Goal: Check status: Check status

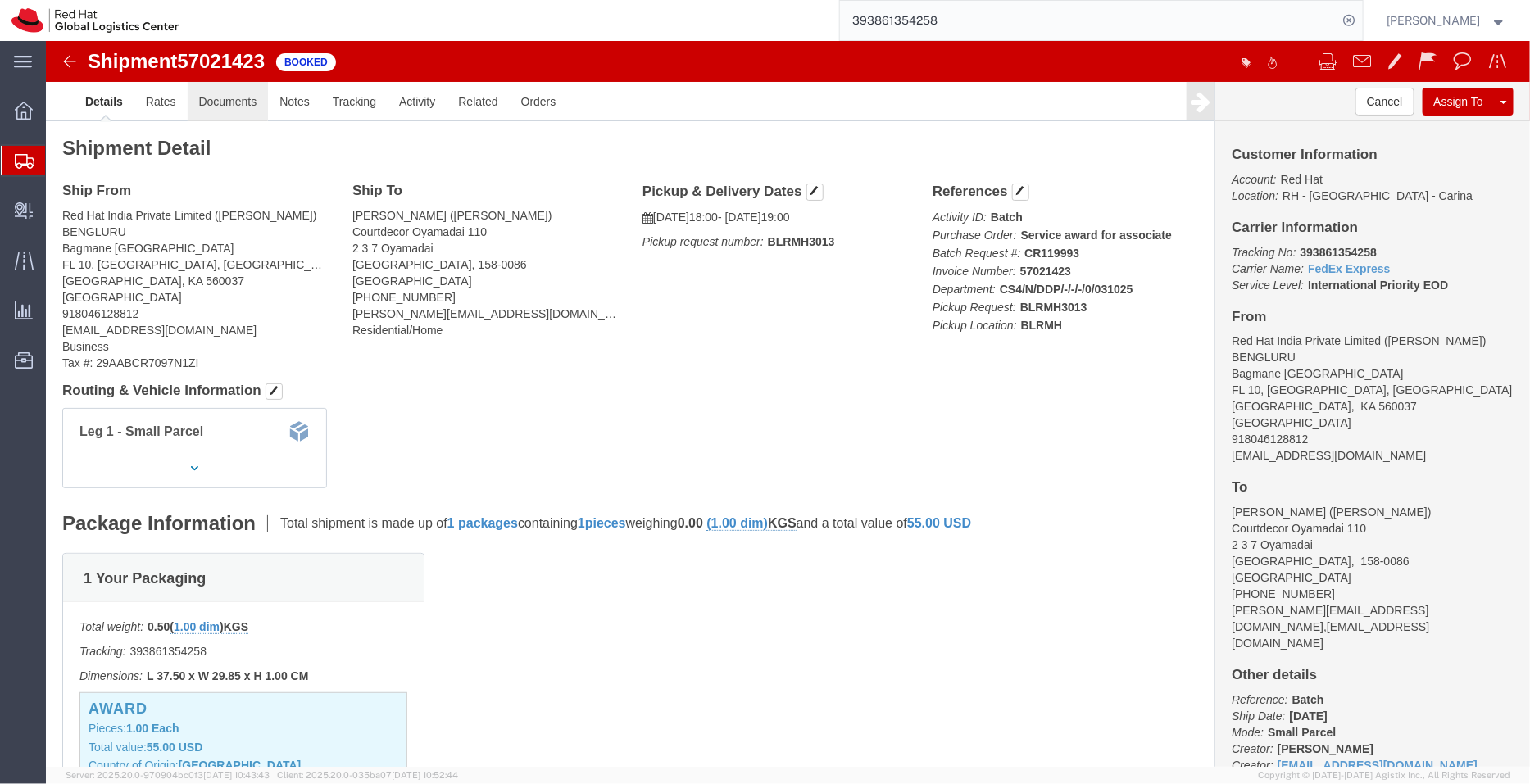
click link "Documents"
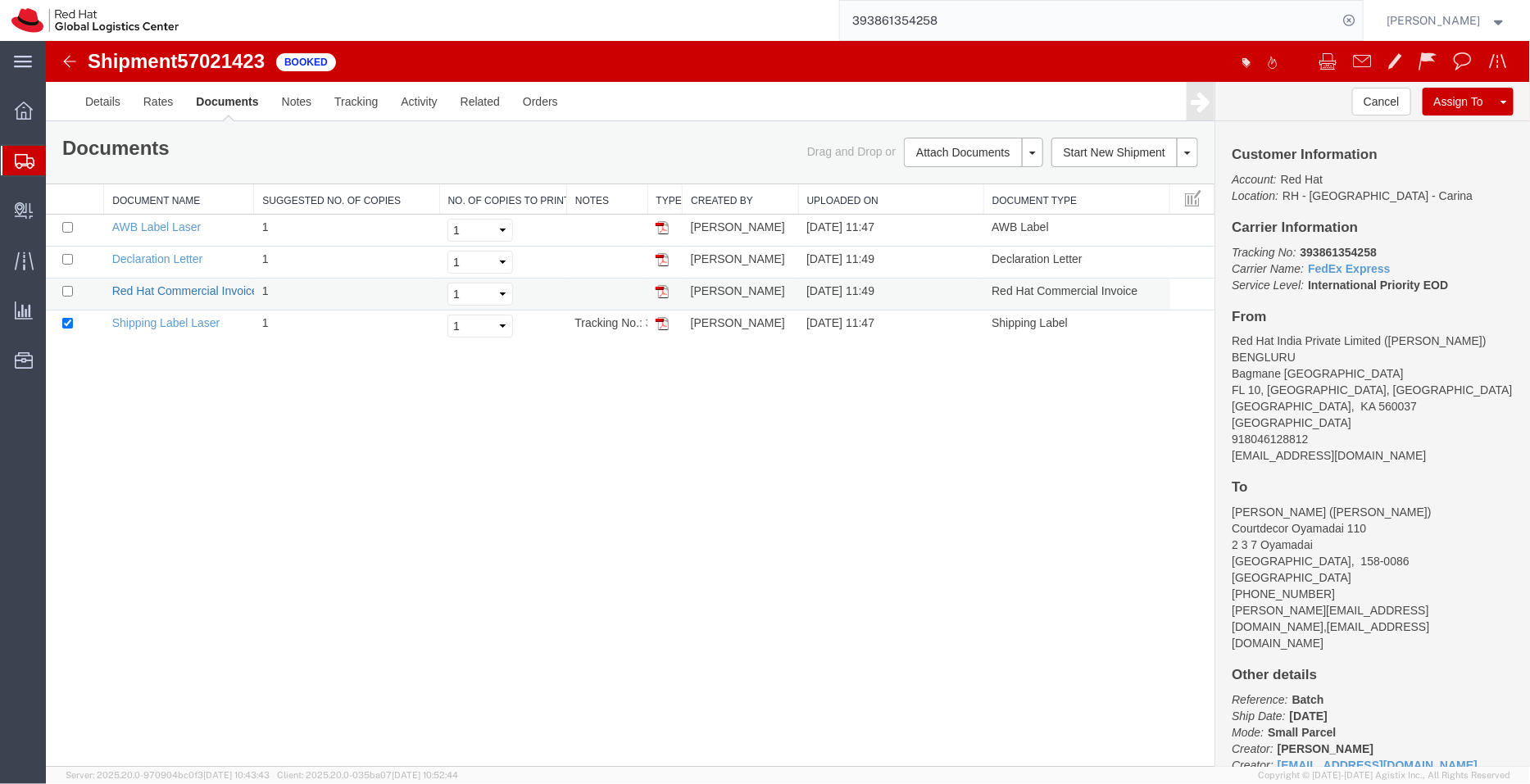
click at [165, 290] on link "Red Hat Commercial Invoice" at bounding box center [184, 290] width 146 height 13
click at [0, 0] on span "Shipment Manager" at bounding box center [0, 0] width 0 height 0
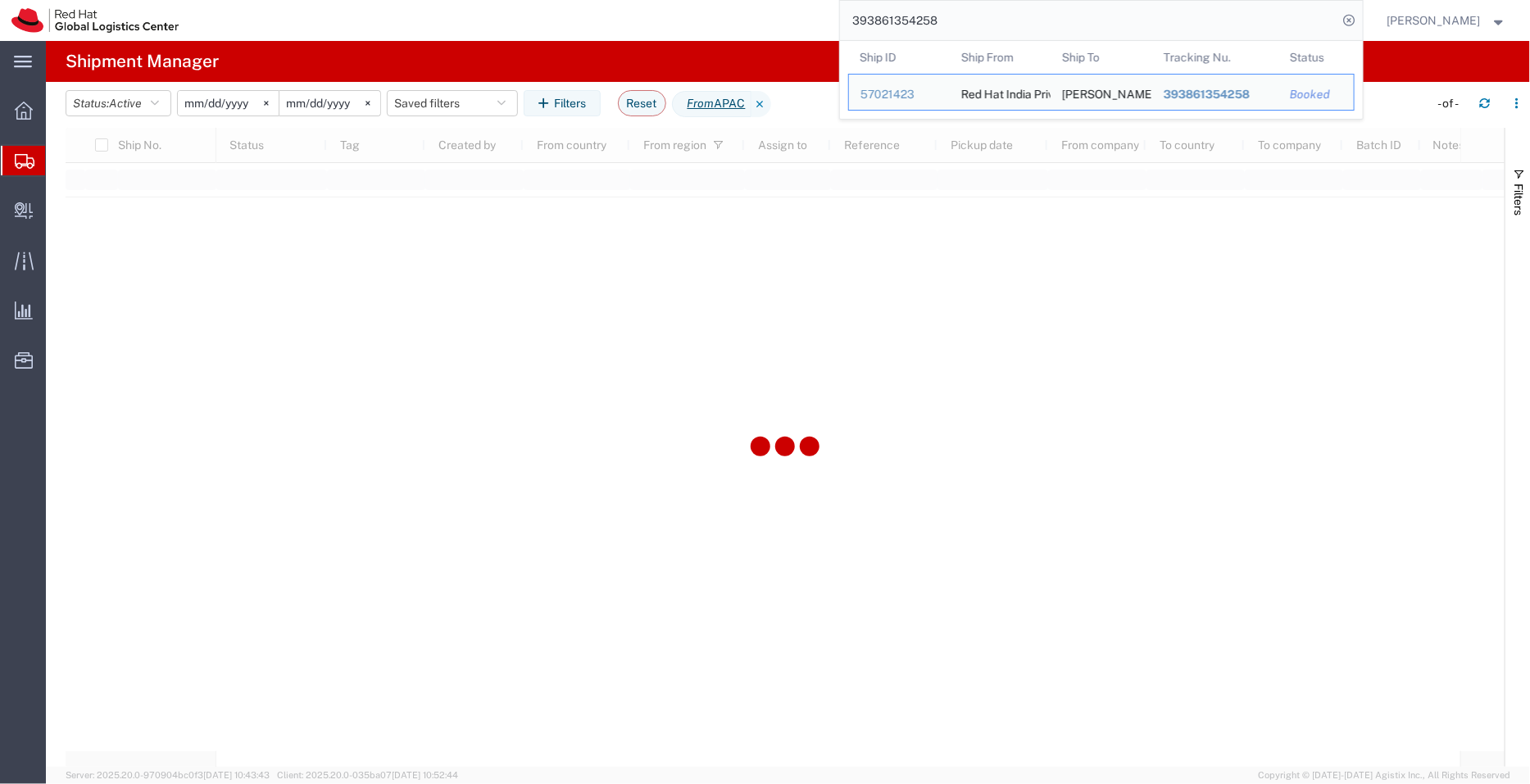
drag, startPoint x: 987, startPoint y: 29, endPoint x: 754, endPoint y: 8, distance: 233.9
click at [754, 8] on div "393861354258 Ship ID Ship From Ship To Tracking Nu. Status Ship ID 57021423 Shi…" at bounding box center [777, 20] width 1173 height 41
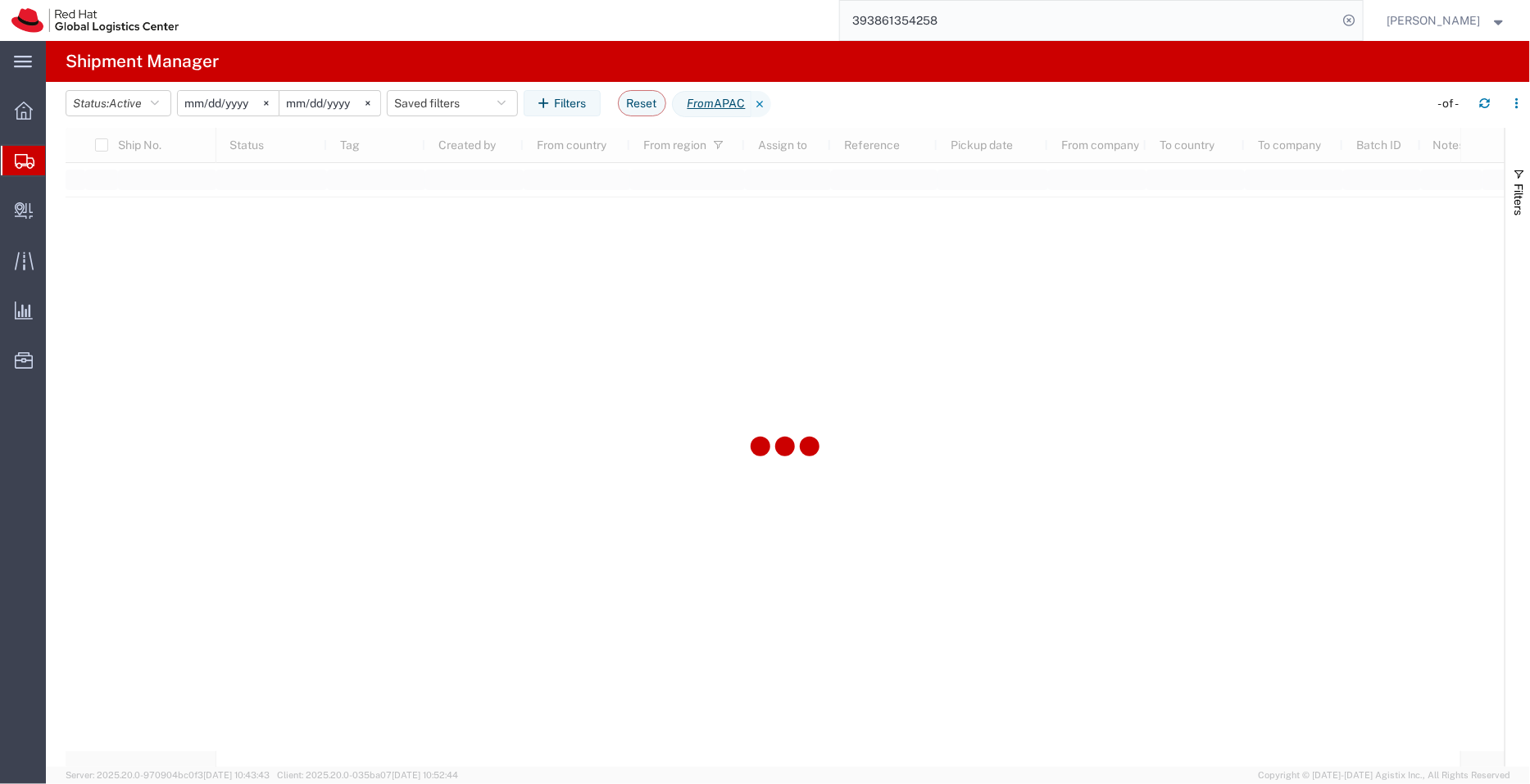
paste input "796247016"
type input "393796247016"
click at [1353, 18] on icon at bounding box center [1350, 20] width 23 height 23
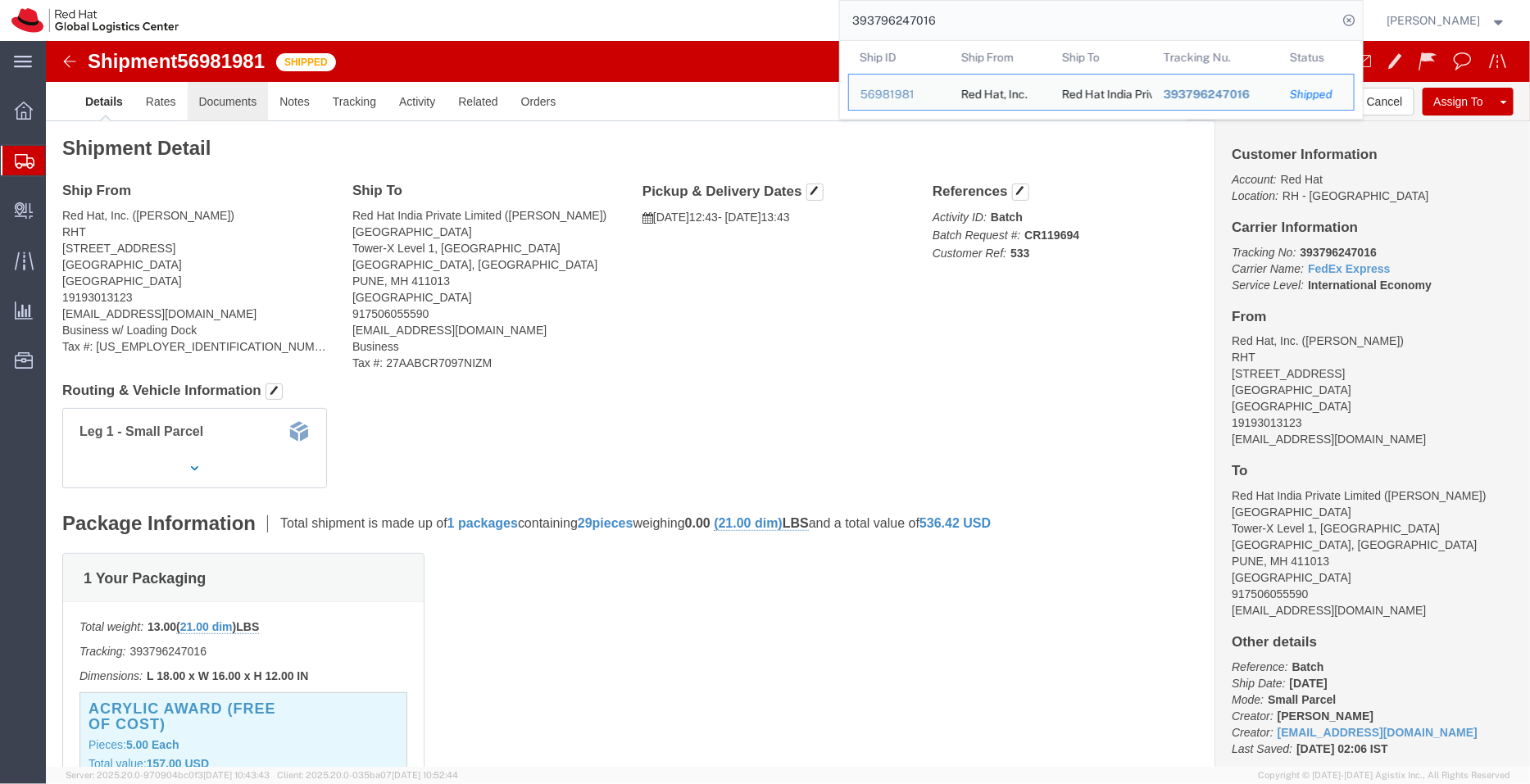
click link "Documents"
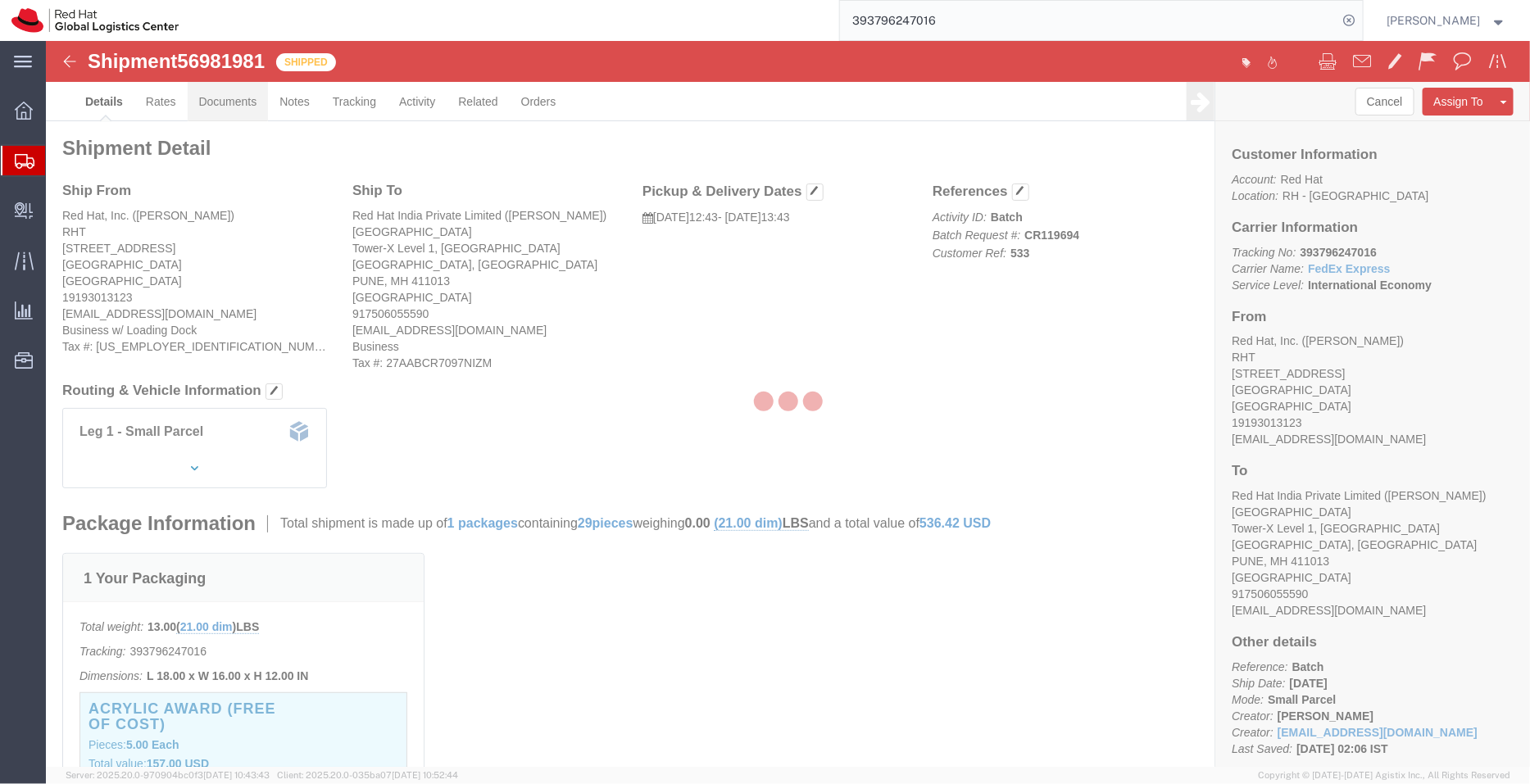
click div
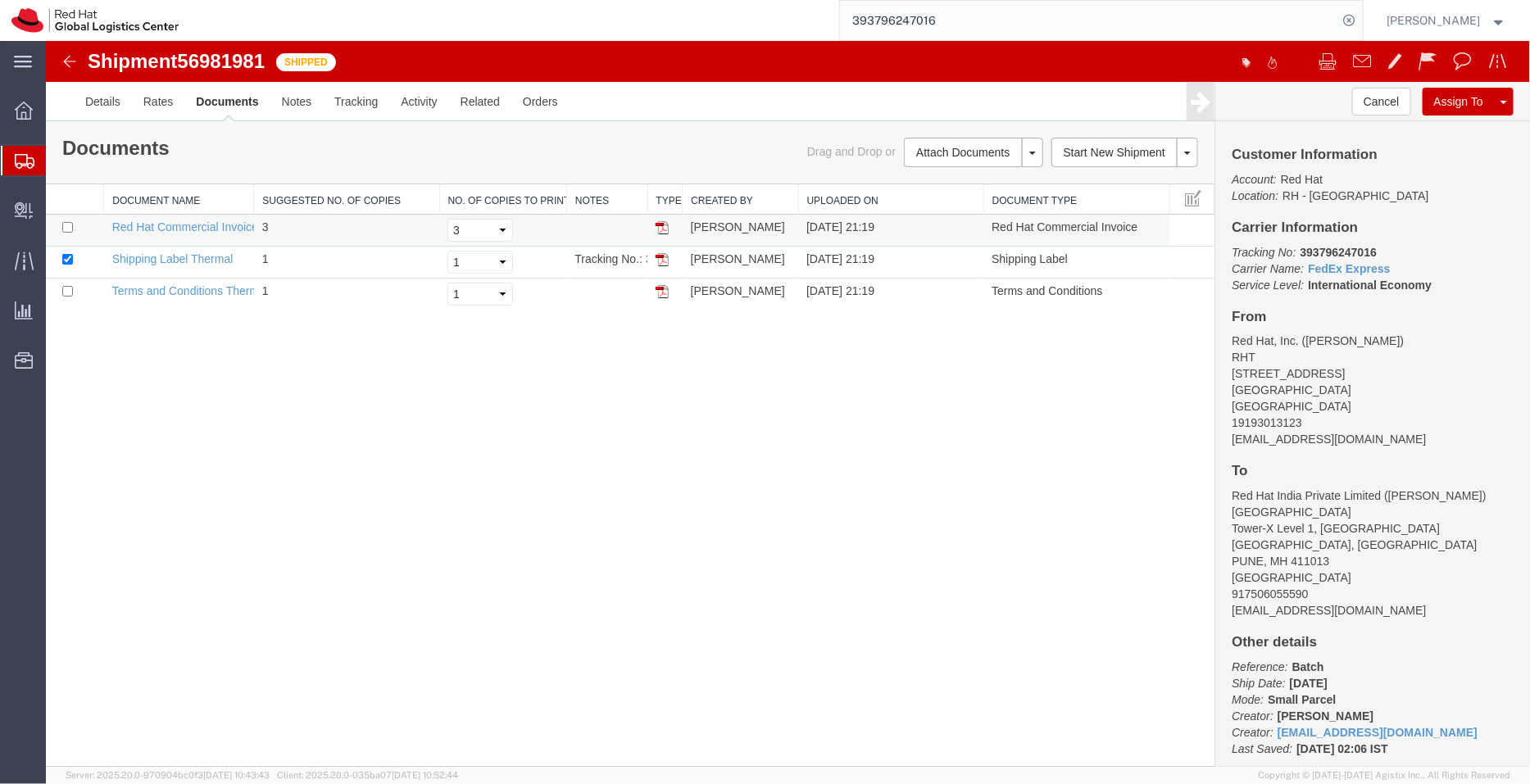
drag, startPoint x: 663, startPoint y: 227, endPoint x: 538, endPoint y: 43, distance: 222.4
click at [663, 227] on img at bounding box center [661, 227] width 13 height 13
